Goal: Navigation & Orientation: Understand site structure

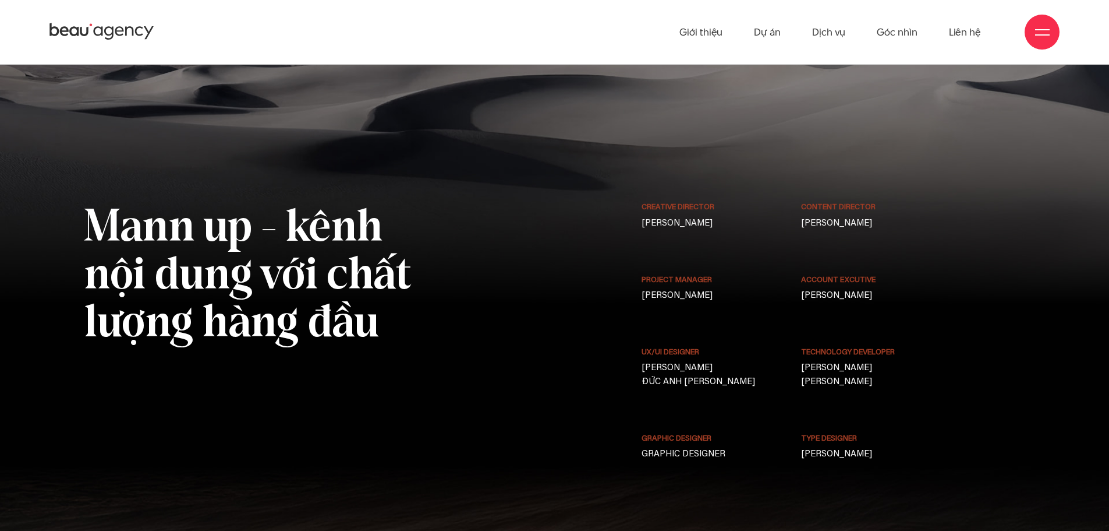
scroll to position [9351, 0]
drag, startPoint x: 683, startPoint y: 175, endPoint x: 707, endPoint y: 175, distance: 23.9
click at [707, 217] on p "Phạm Hoàng Hà" at bounding box center [714, 224] width 144 height 14
click at [736, 202] on div "Creative Director Phạm Hoàng Hà" at bounding box center [714, 238] width 160 height 72
drag, startPoint x: 824, startPoint y: 181, endPoint x: 883, endPoint y: 180, distance: 59.4
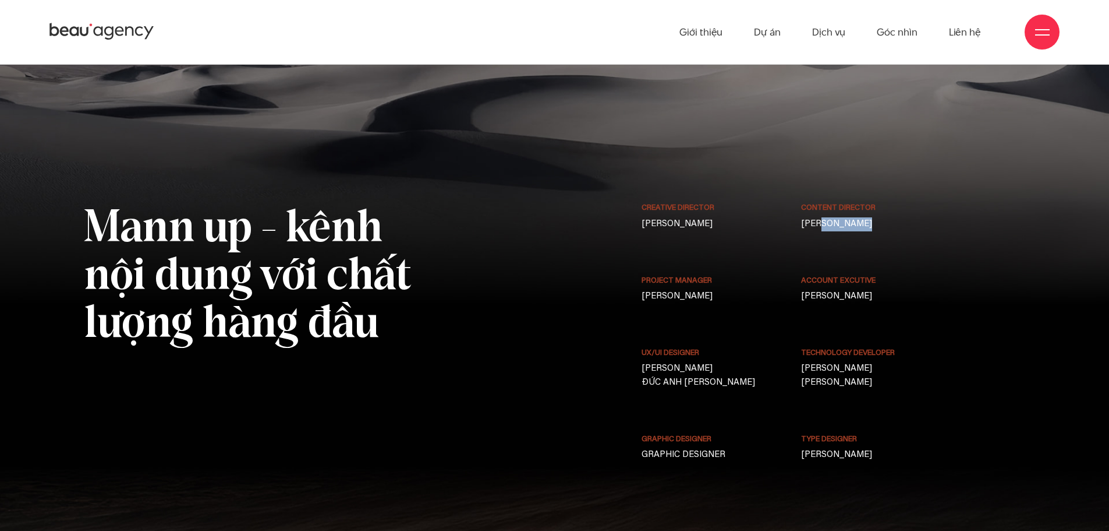
click at [883, 217] on p "LƯU KIÊN ĐỊNH" at bounding box center [873, 224] width 144 height 14
click at [753, 289] on p "HUY LONG NGUYỄN" at bounding box center [714, 296] width 144 height 14
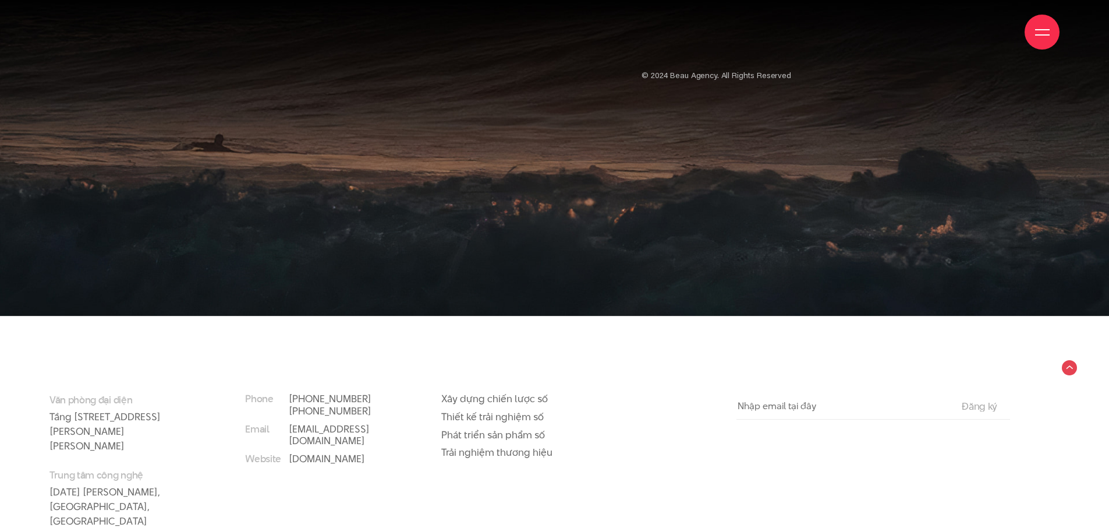
scroll to position [9816, 0]
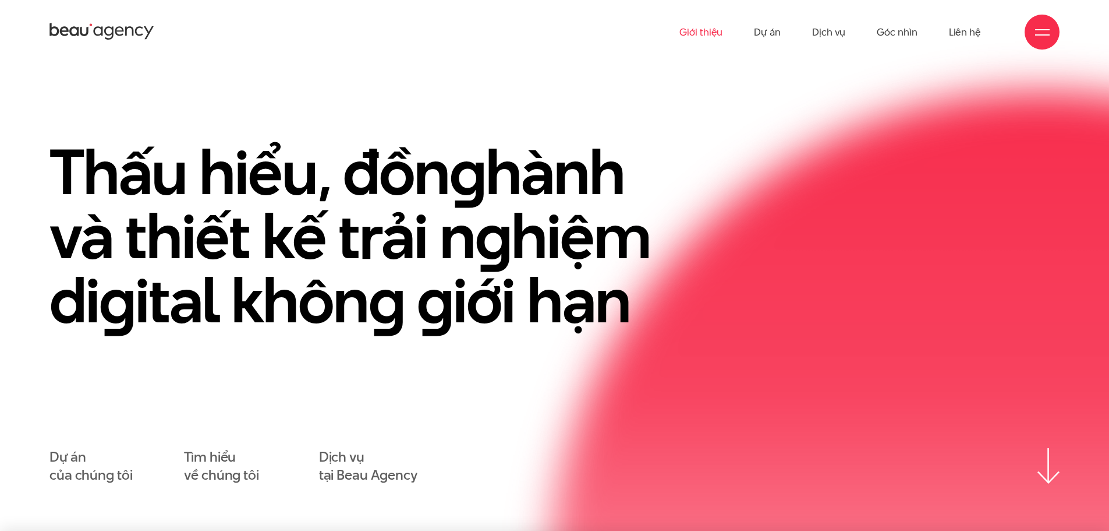
click at [705, 35] on link "Giới thiệu" at bounding box center [701, 32] width 43 height 64
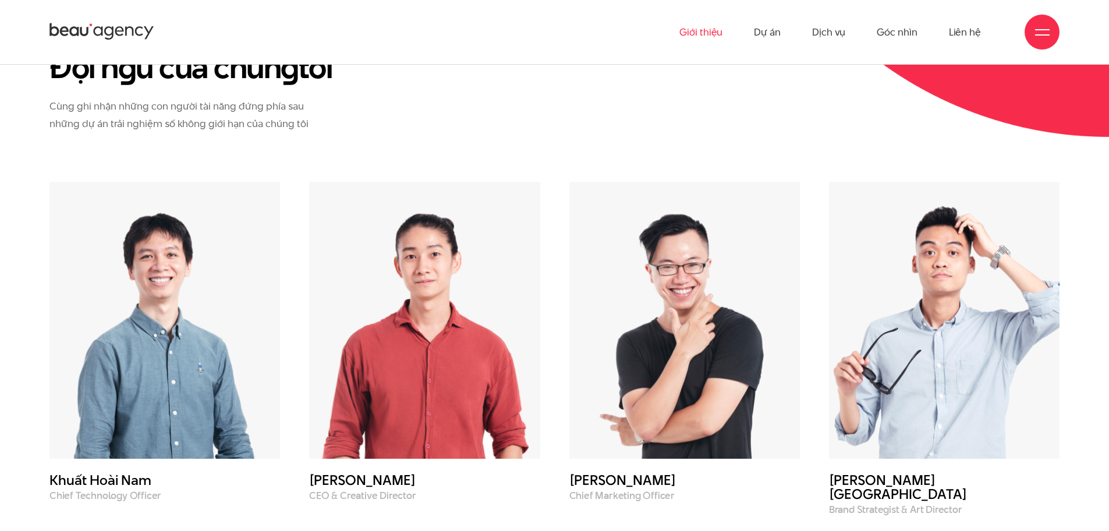
scroll to position [4077, 0]
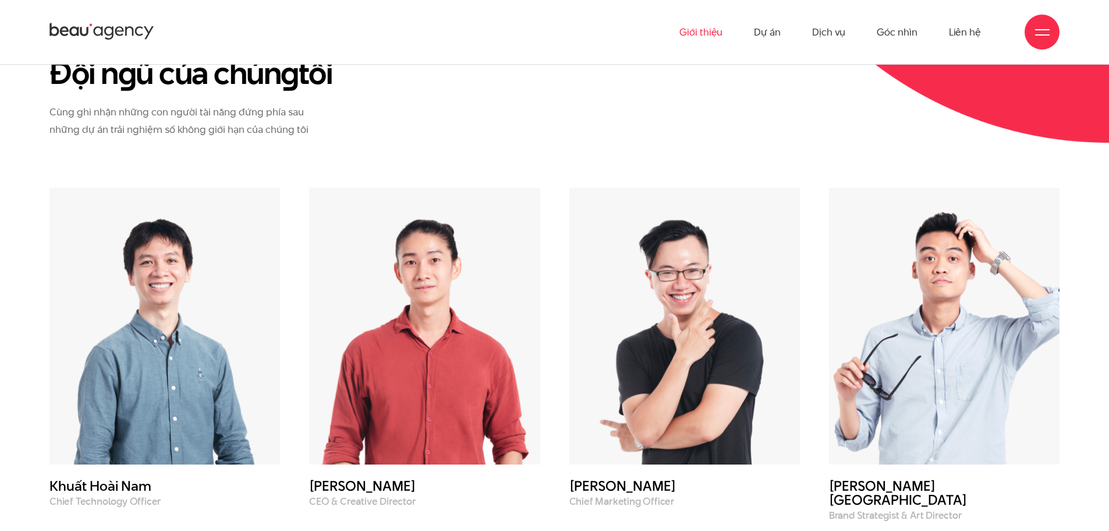
drag, startPoint x: 0, startPoint y: 366, endPoint x: 72, endPoint y: 350, distance: 73.3
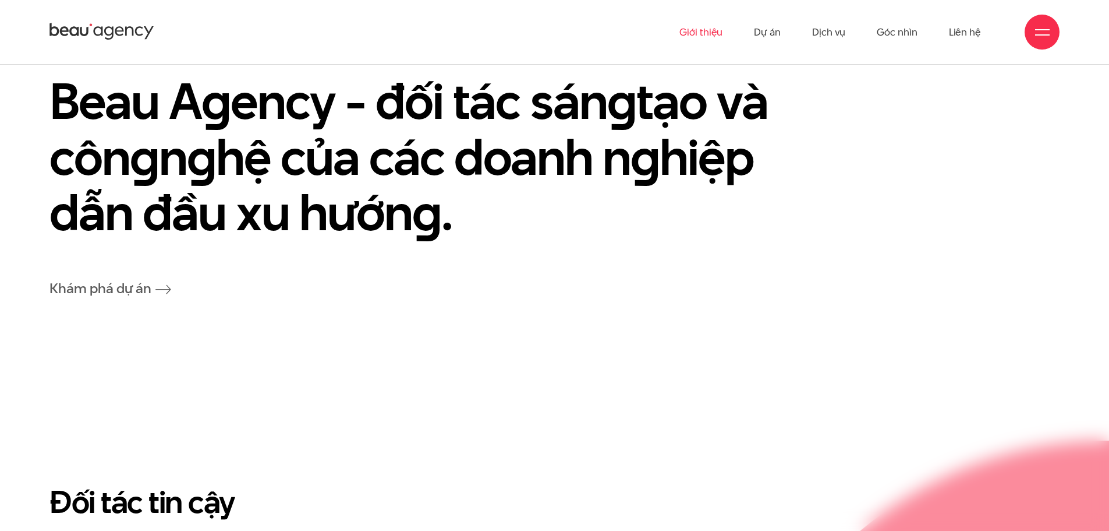
scroll to position [2420, 0]
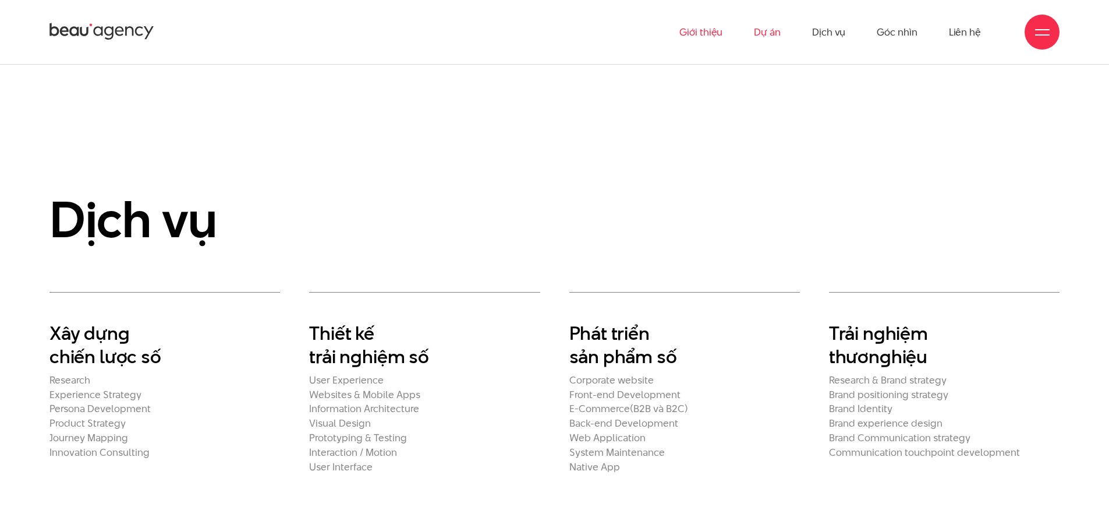
click at [757, 24] on link "Dự án" at bounding box center [767, 32] width 27 height 64
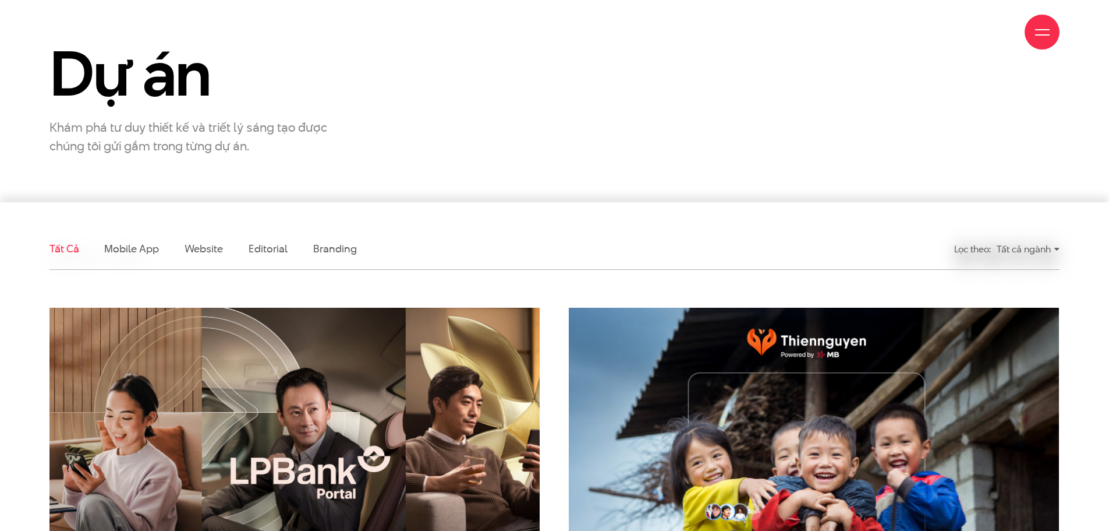
scroll to position [349, 0]
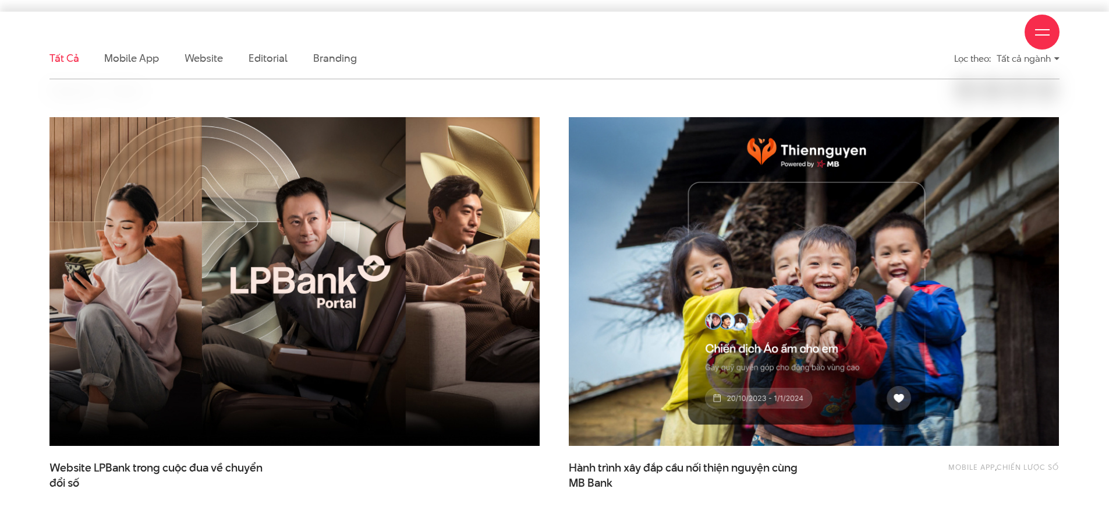
click at [200, 52] on div "Giới thiệu Dự án Dịch vụ Góc nhìn Liên hệ" at bounding box center [555, 32] width 1010 height 64
click at [204, 63] on div "Giới thiệu Dự án Dịch vụ Góc nhìn Liên hệ" at bounding box center [555, 32] width 1010 height 64
click at [206, 57] on div "Giới thiệu Dự án Dịch vụ Góc nhìn Liên hệ" at bounding box center [555, 32] width 1010 height 64
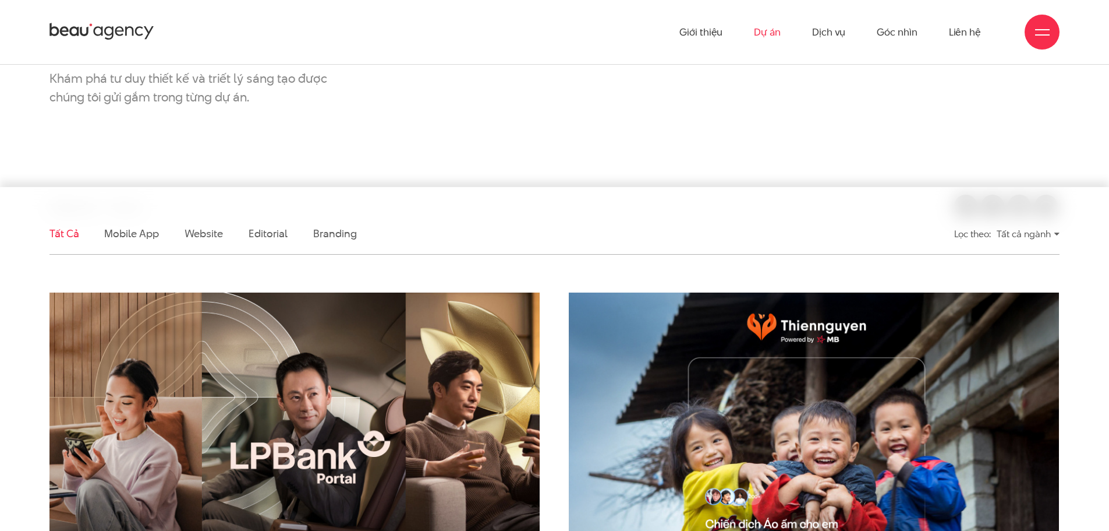
scroll to position [0, 0]
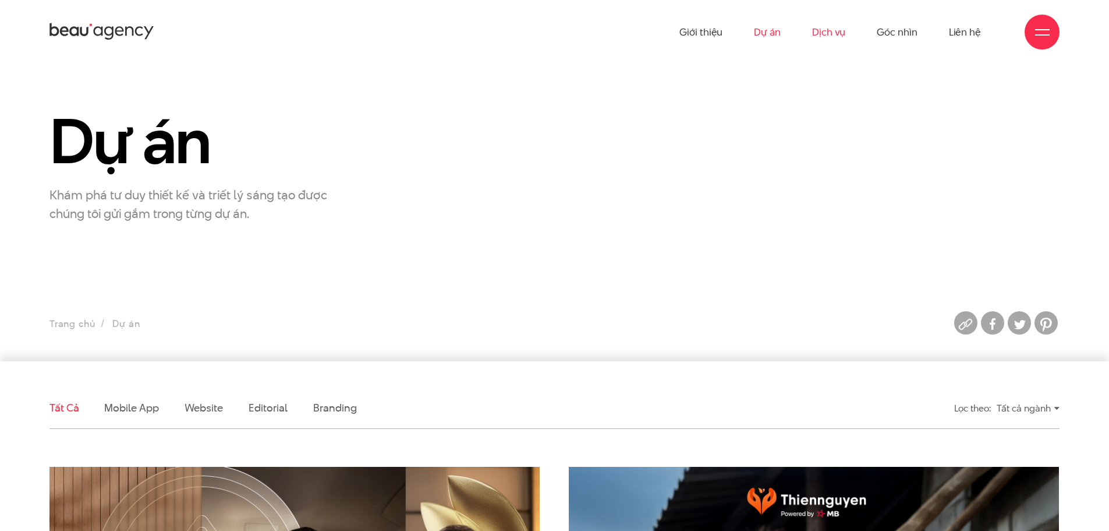
click at [838, 37] on link "Dịch vụ" at bounding box center [828, 32] width 33 height 64
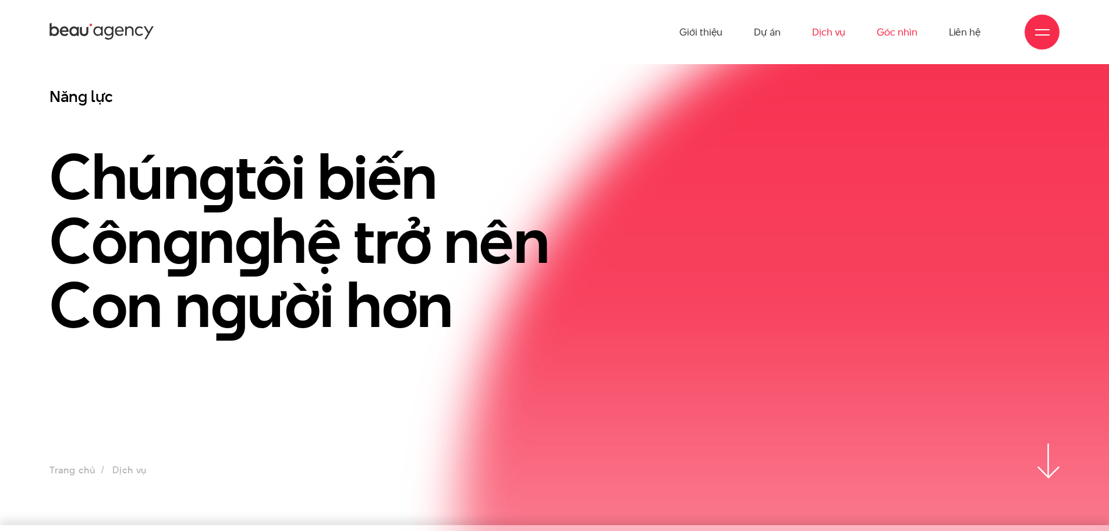
click at [900, 36] on link "Góc nhìn" at bounding box center [897, 32] width 40 height 64
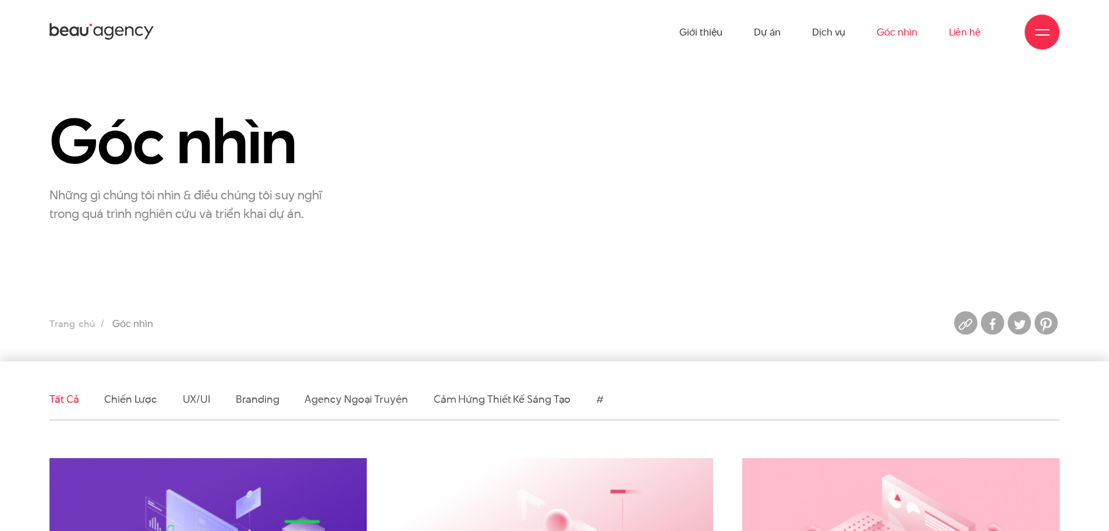
click at [969, 39] on link "Liên hệ" at bounding box center [965, 32] width 32 height 64
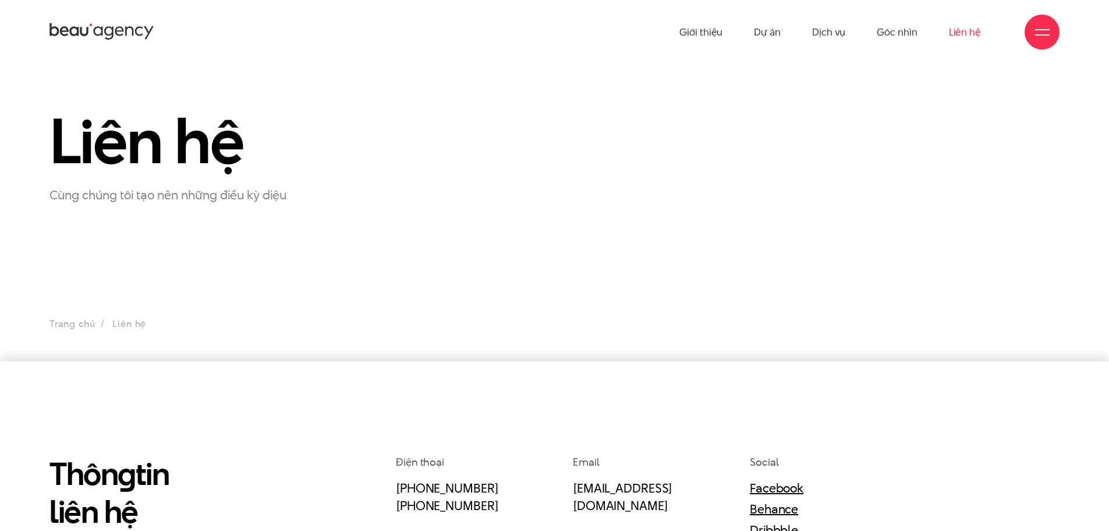
click at [892, 38] on link "Góc nhìn" at bounding box center [897, 32] width 40 height 64
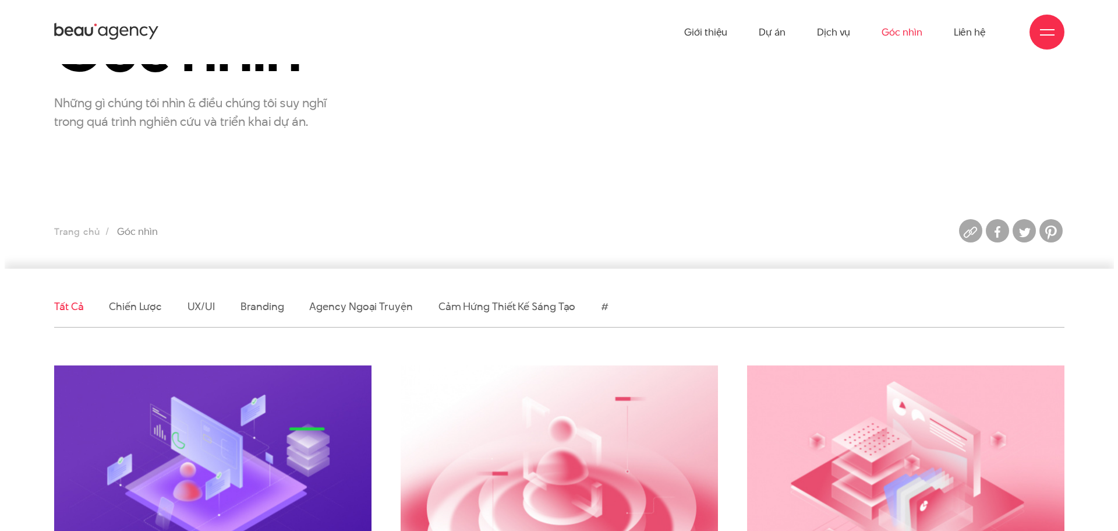
scroll to position [349, 0]
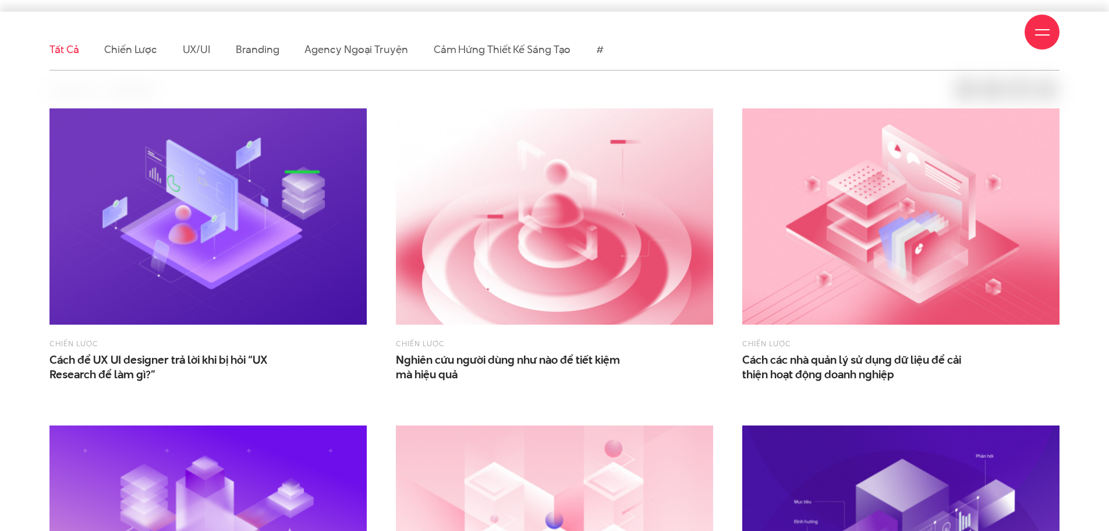
click at [264, 51] on div "Giới thiệu Dự án Dịch vụ Góc nhìn Liên hệ" at bounding box center [555, 32] width 1010 height 64
click at [263, 51] on div "Giới thiệu Dự án Dịch vụ Góc nhìn Liên hệ" at bounding box center [555, 32] width 1010 height 64
drag, startPoint x: 159, startPoint y: 55, endPoint x: 142, endPoint y: 56, distance: 17.5
click at [153, 55] on div "Giới thiệu Dự án Dịch vụ Góc nhìn Liên hệ" at bounding box center [555, 32] width 1010 height 64
drag, startPoint x: 128, startPoint y: 51, endPoint x: 171, endPoint y: 51, distance: 42.5
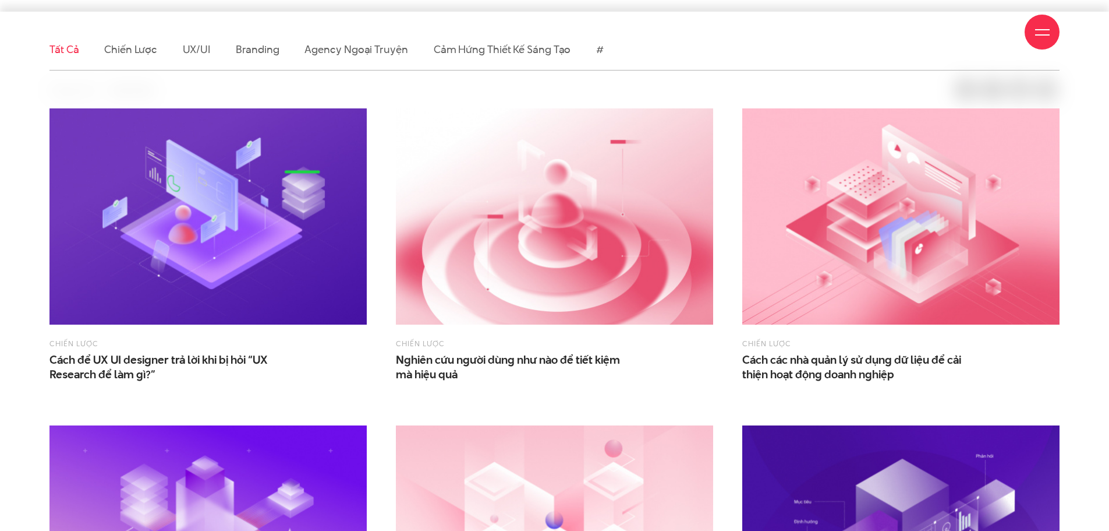
click at [133, 50] on div "Giới thiệu Dự án Dịch vụ Góc nhìn Liên hệ" at bounding box center [555, 32] width 1010 height 64
click at [1038, 40] on div at bounding box center [1042, 32] width 35 height 35
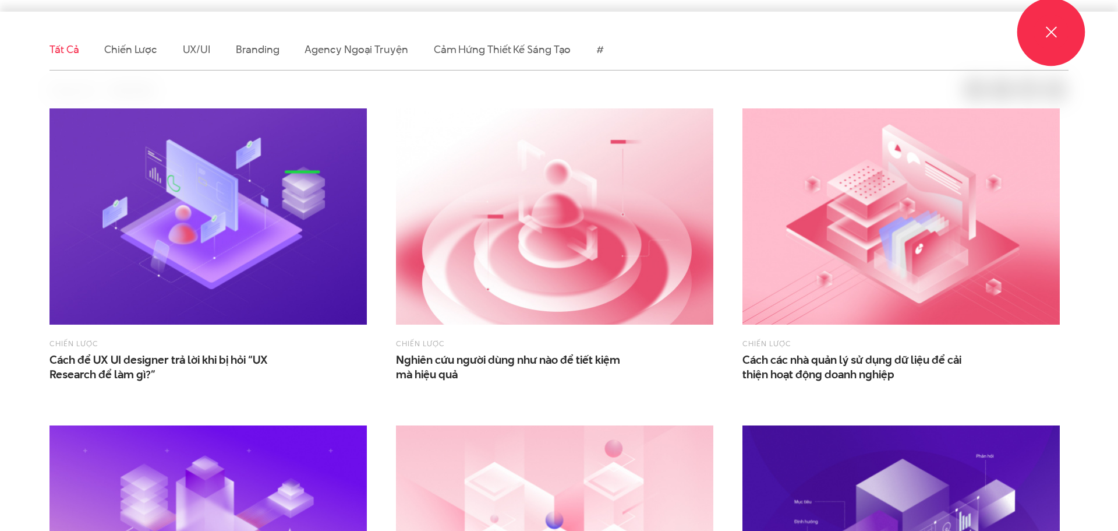
click at [1038, 40] on div at bounding box center [1051, 32] width 35 height 35
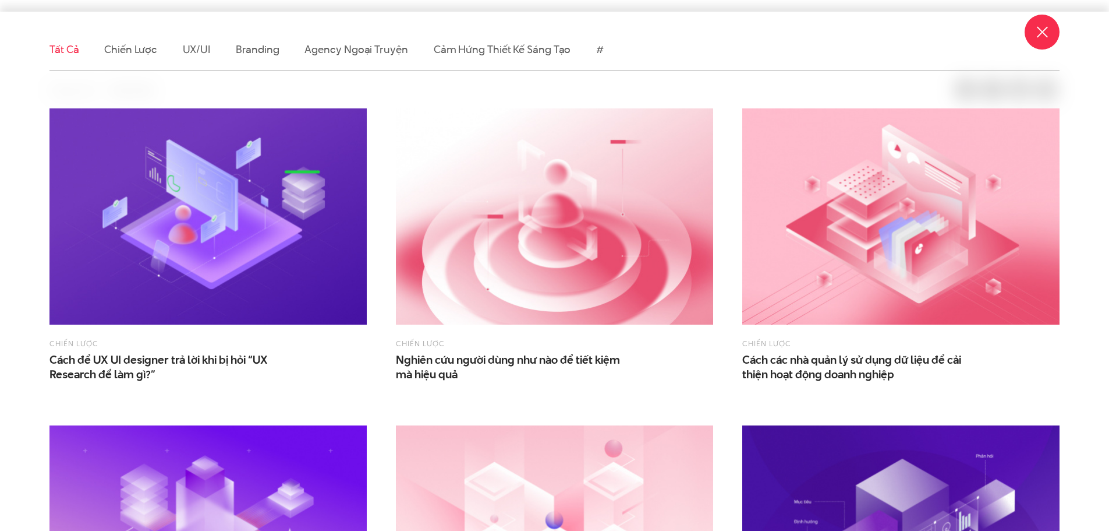
click at [1038, 40] on div at bounding box center [1042, 32] width 35 height 35
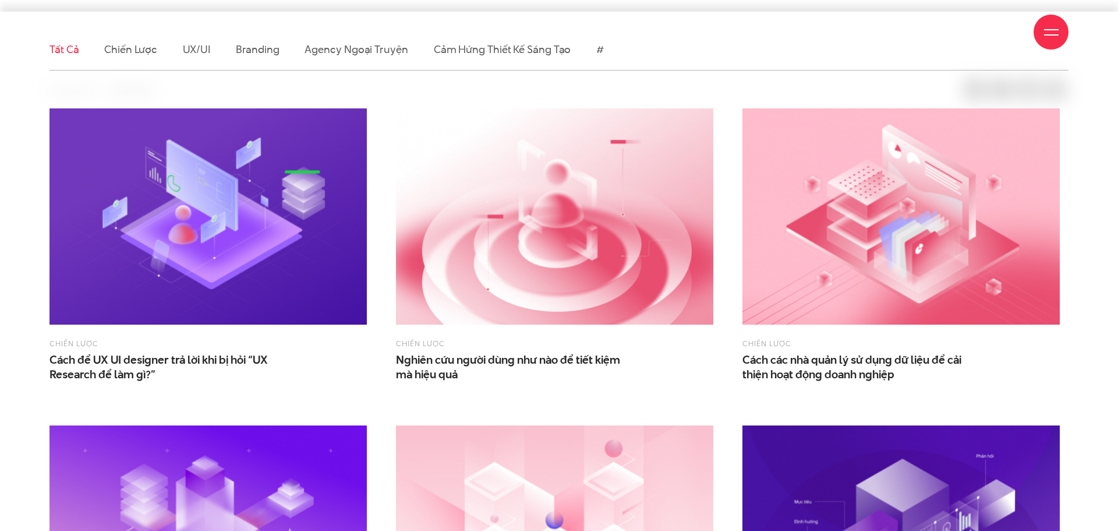
click at [1038, 40] on div at bounding box center [1051, 32] width 35 height 35
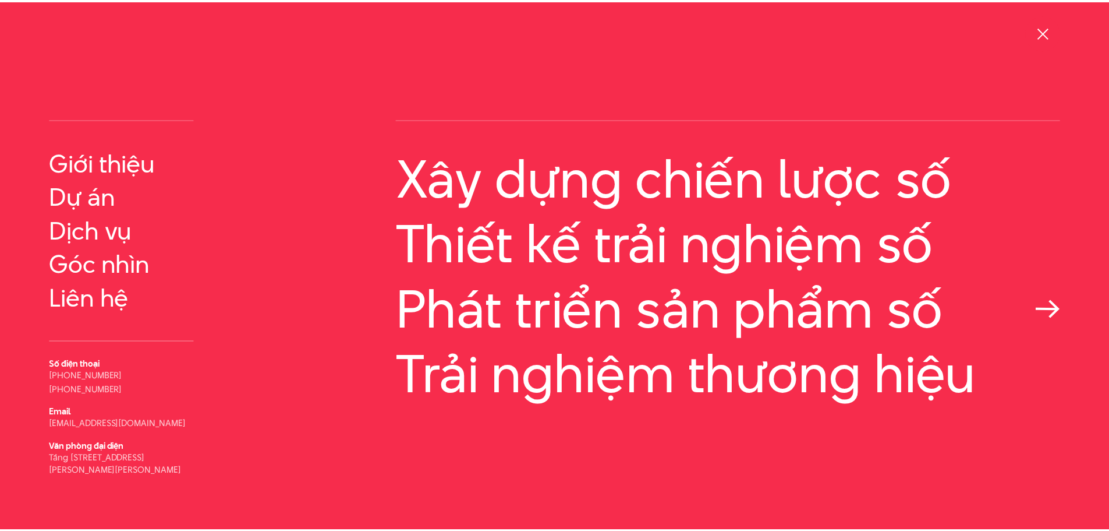
scroll to position [31, 0]
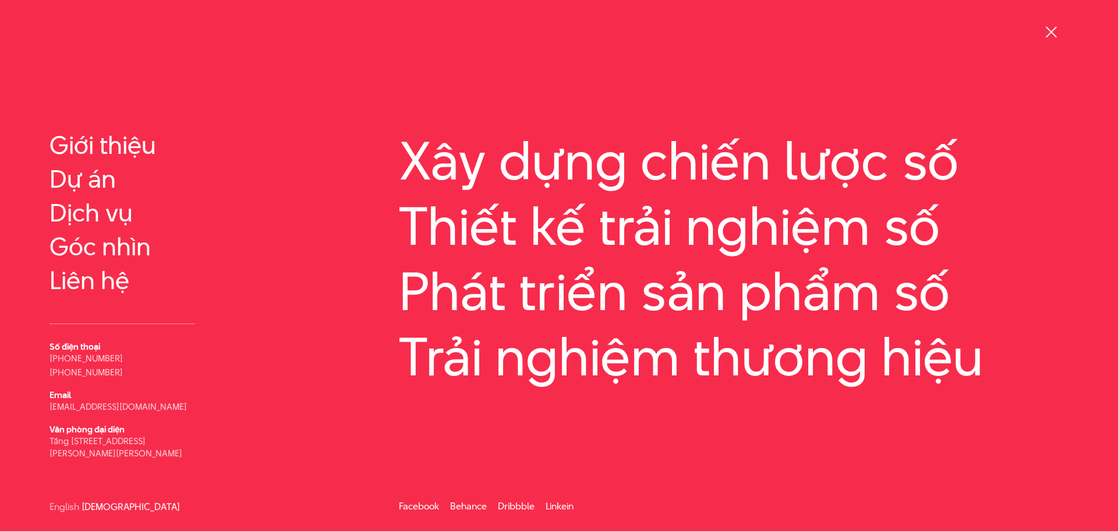
click at [1062, 31] on div at bounding box center [1051, 32] width 35 height 35
